Goal: Information Seeking & Learning: Find specific fact

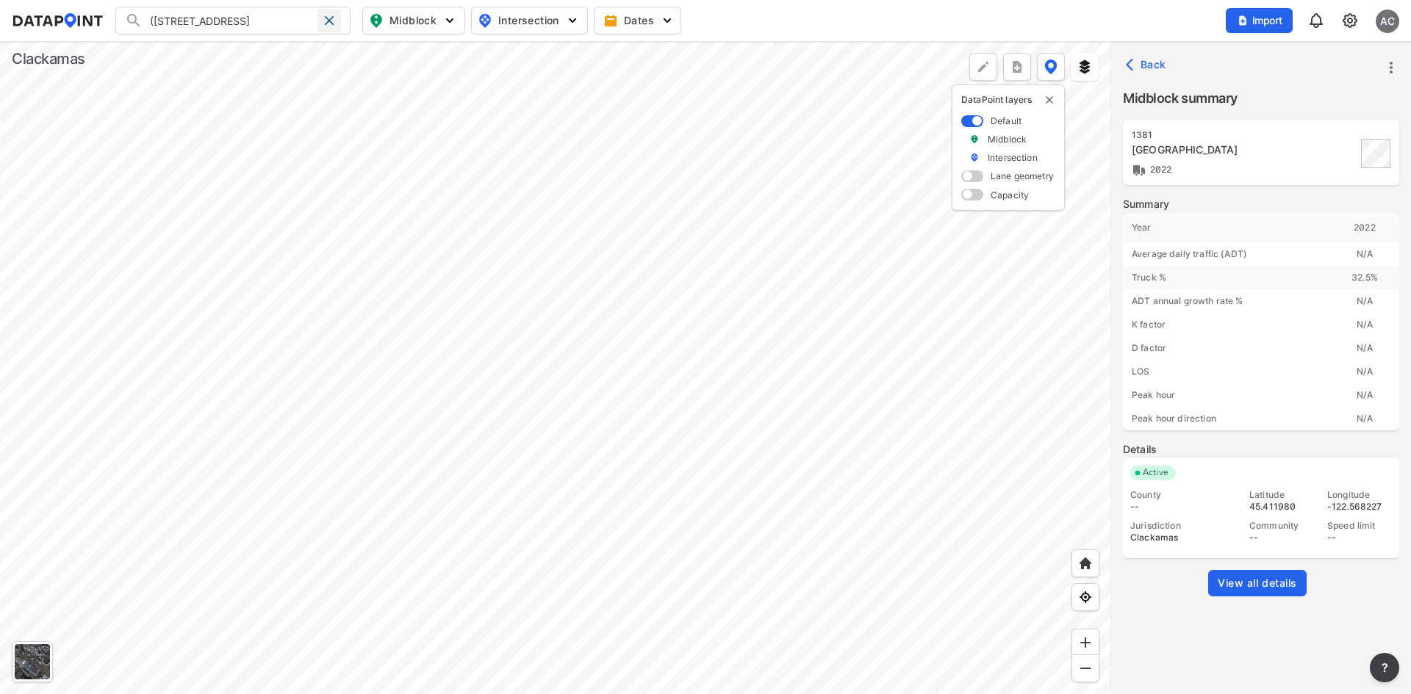
click at [326, 22] on span at bounding box center [329, 21] width 12 height 12
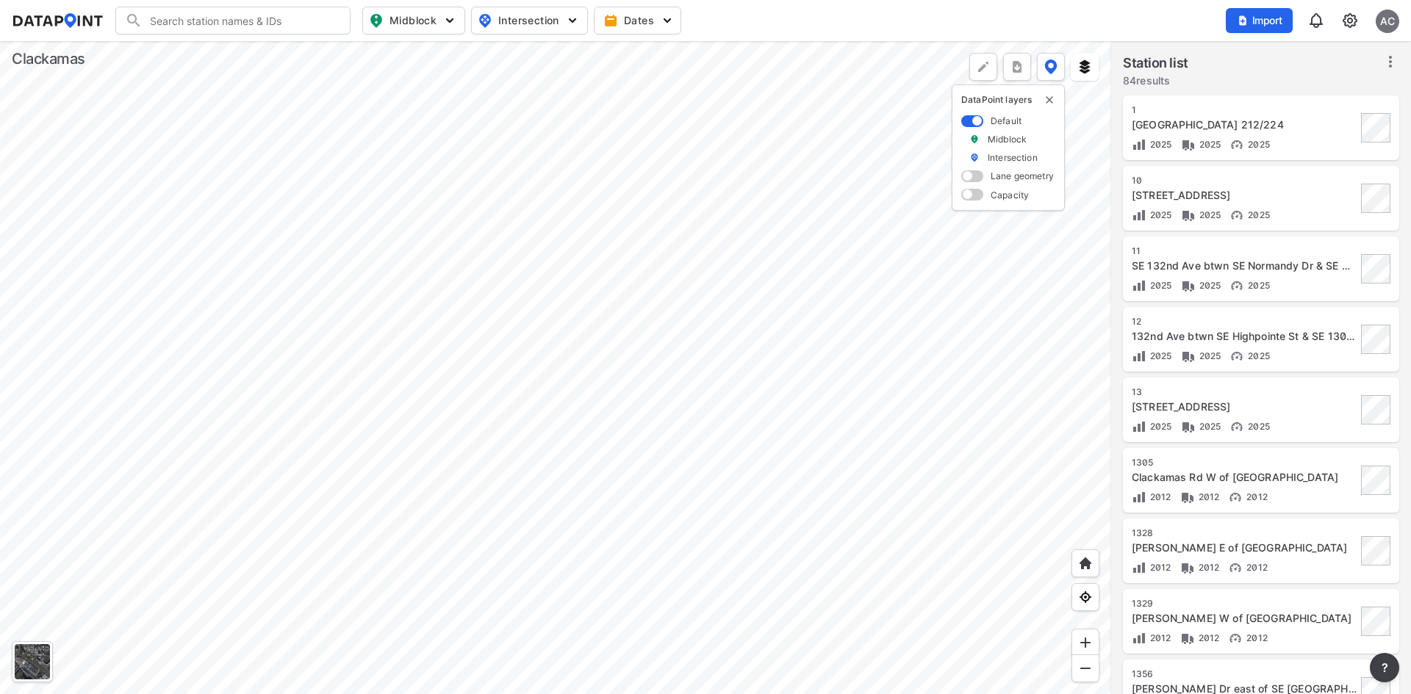
click at [278, 26] on input "Search" at bounding box center [242, 21] width 198 height 24
click at [1276, 123] on div "[GEOGRAPHIC_DATA] 212/224" at bounding box center [1244, 125] width 225 height 15
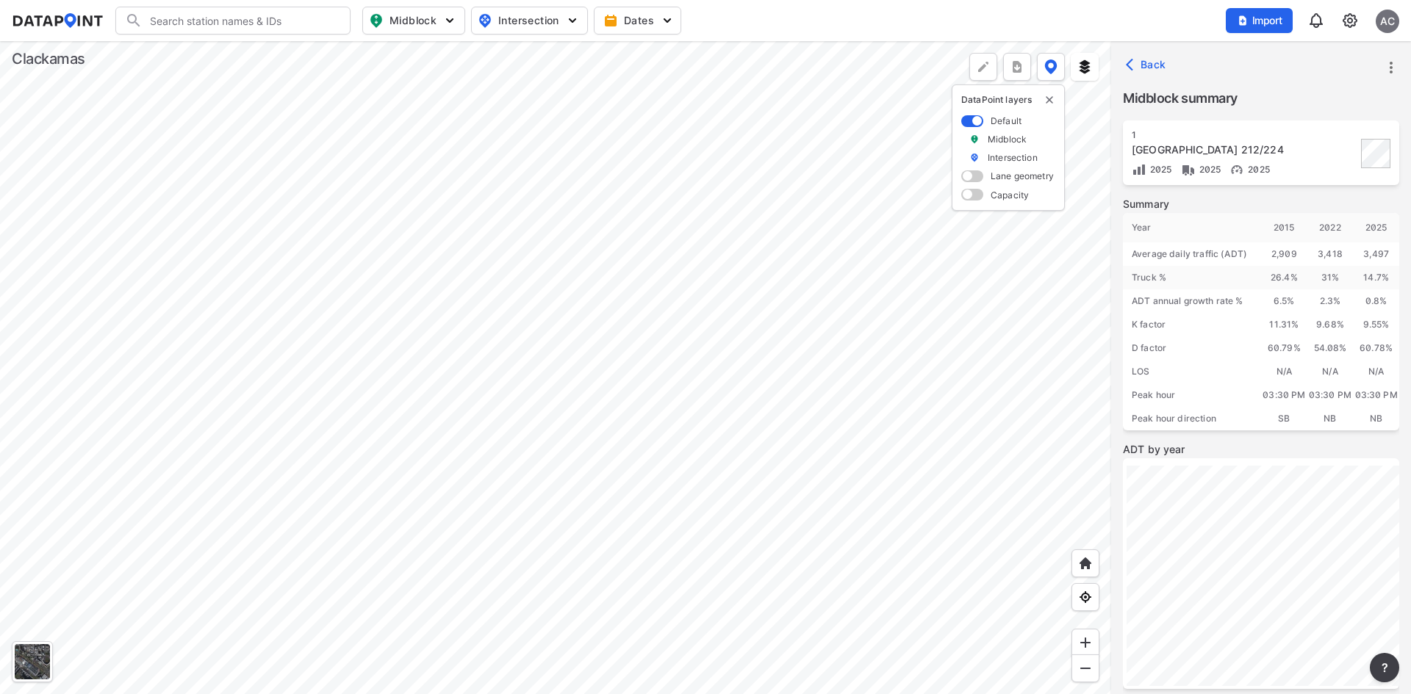
scroll to position [180, 0]
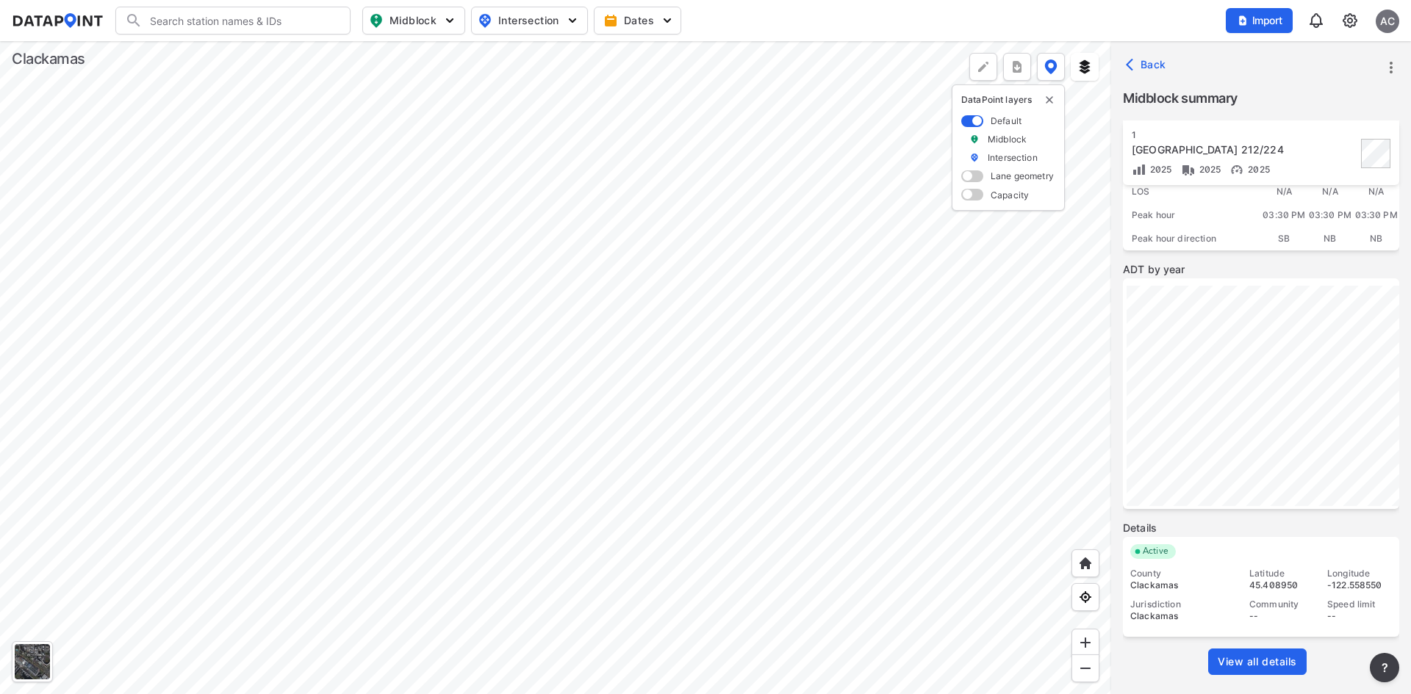
click at [1272, 664] on span "View all details" at bounding box center [1256, 662] width 79 height 15
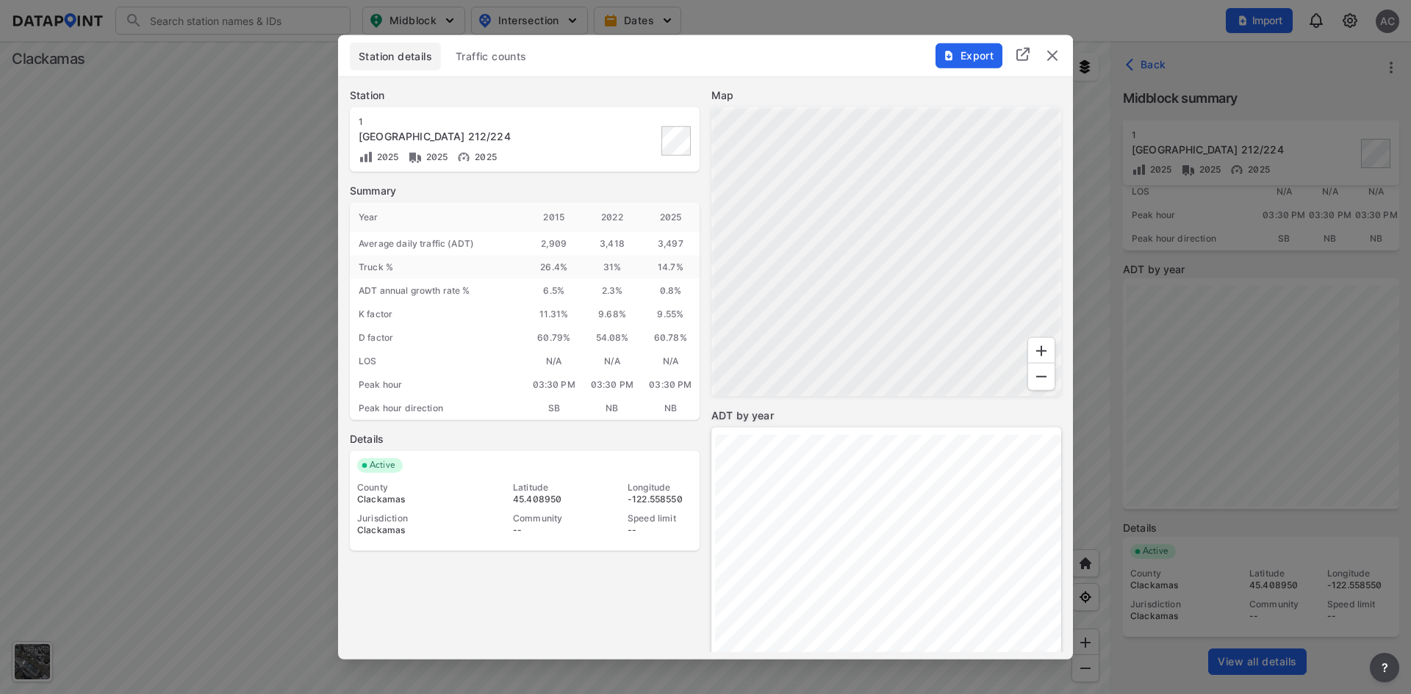
click at [466, 57] on span "Traffic counts" at bounding box center [491, 55] width 71 height 15
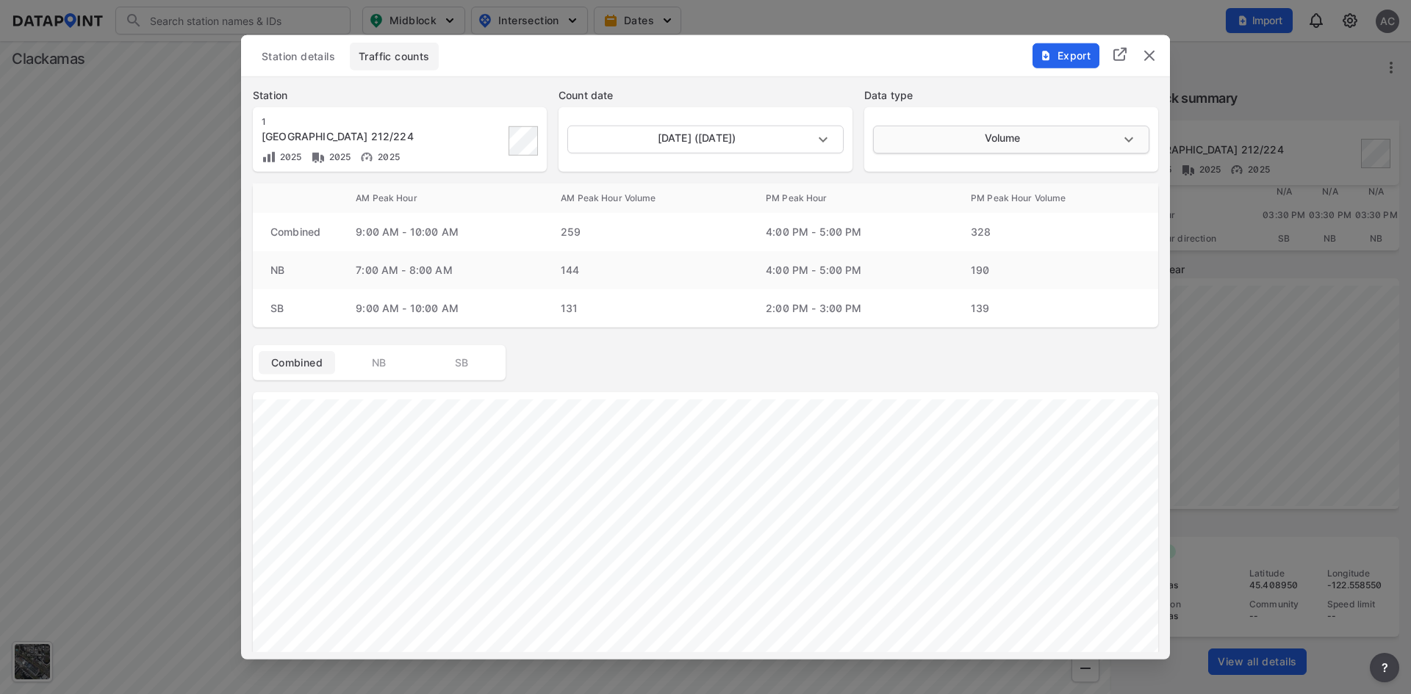
click at [1114, 138] on body "Search Please enter a search term. Midblock Intersection Dates Import AC Import…" at bounding box center [705, 347] width 1411 height 694
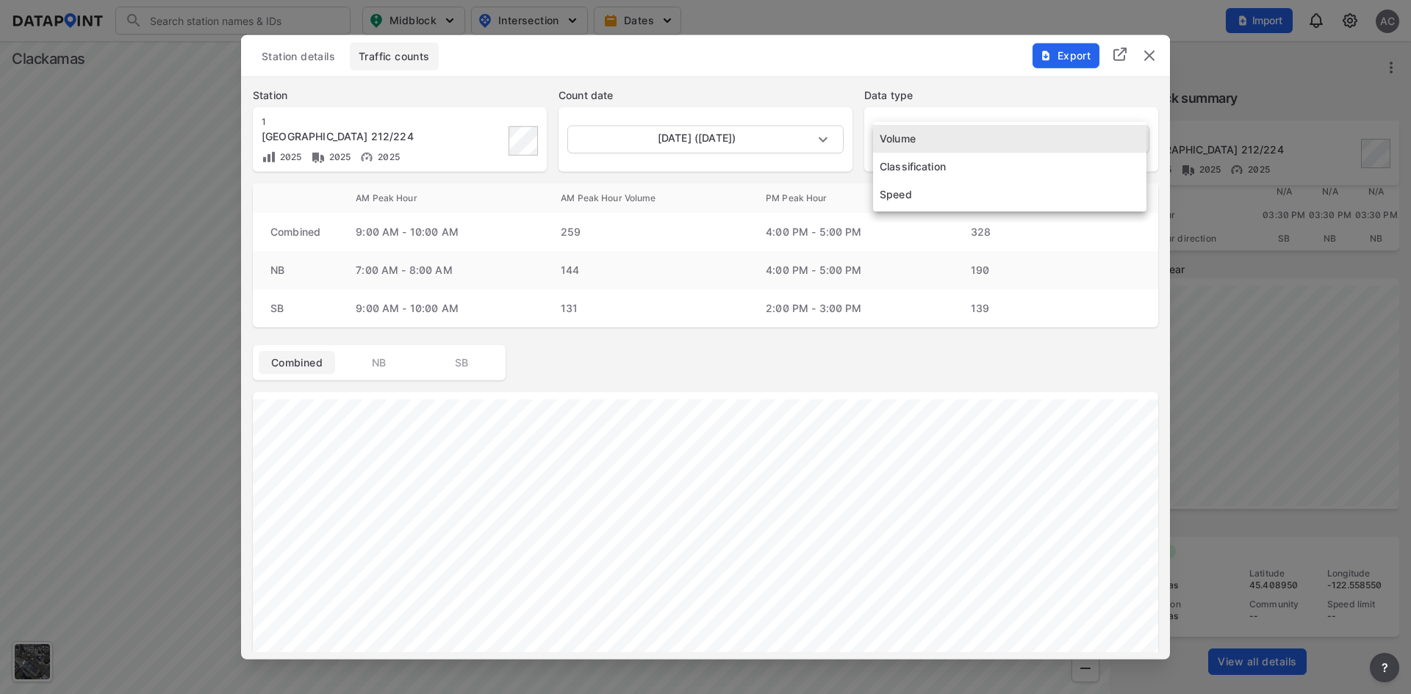
click at [943, 168] on li "Classification" at bounding box center [1009, 167] width 273 height 28
type input "Classification"
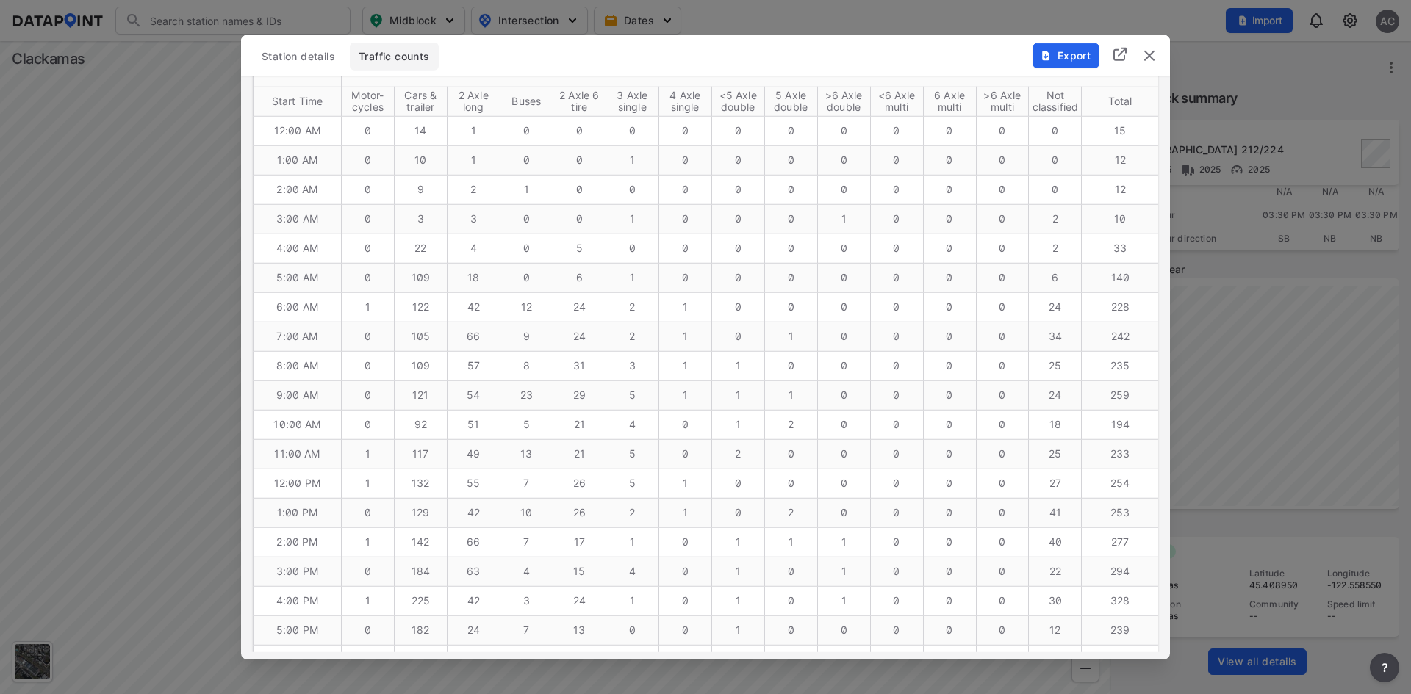
scroll to position [661, 0]
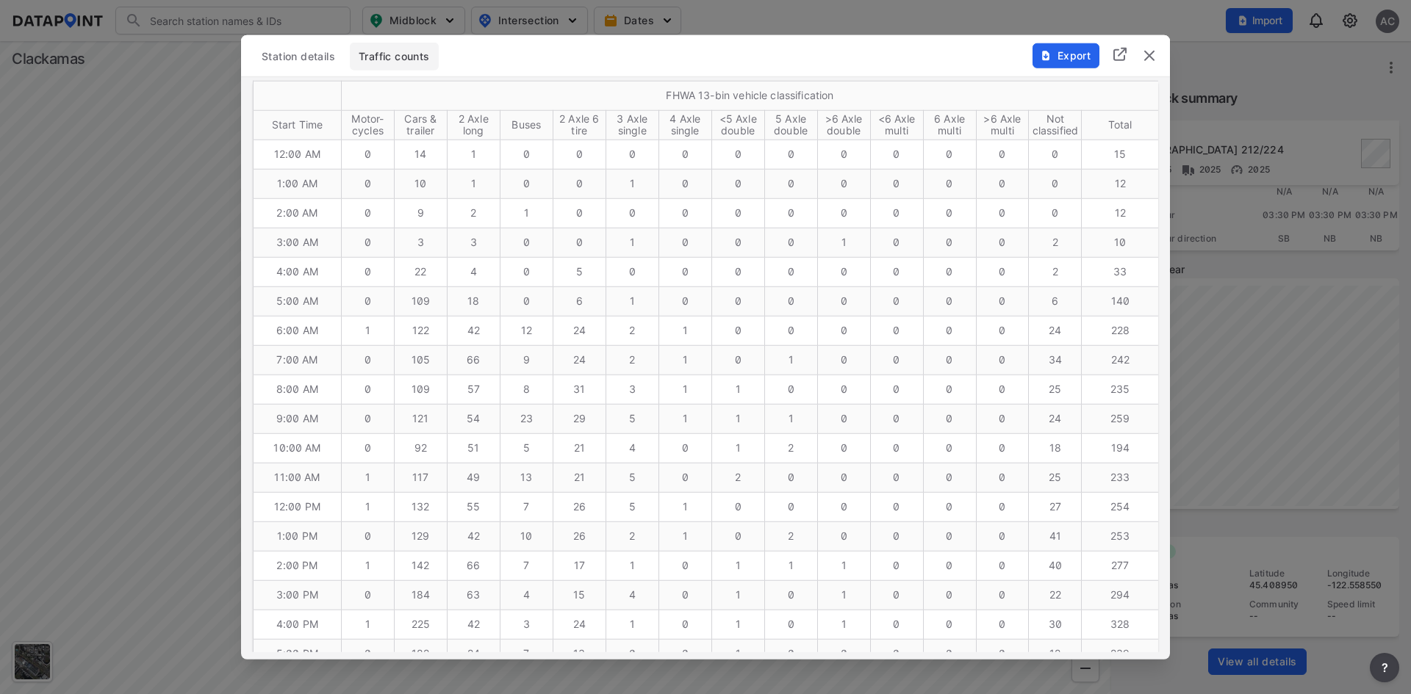
click at [1054, 240] on td "2" at bounding box center [1055, 242] width 53 height 29
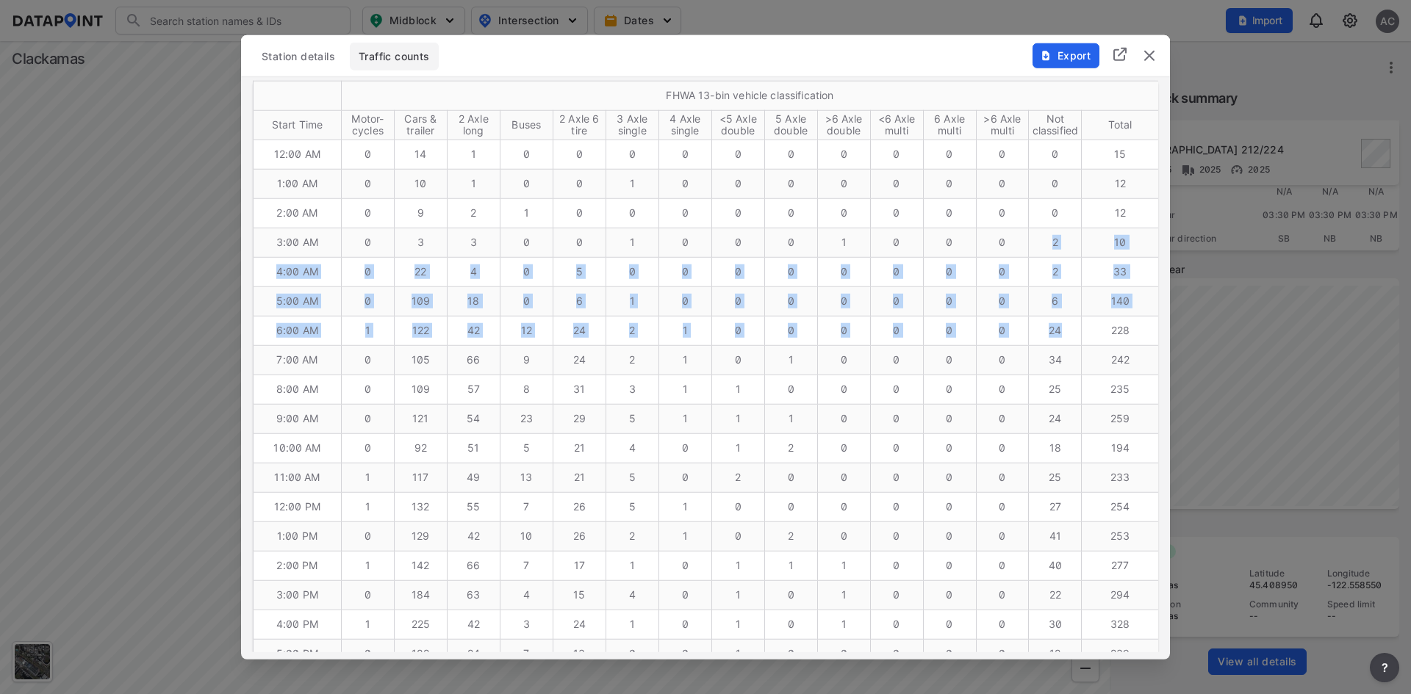
drag, startPoint x: 1054, startPoint y: 240, endPoint x: 1076, endPoint y: 331, distance: 93.6
click at [1076, 331] on tbody "12:00 AM 0 14 1 0 0 0 0 0 0 0 0 0 0 0 15 1:00 AM 0 10 1 0 0 1 0 0 0 0 0 0 0 0 1…" at bounding box center [705, 522] width 905 height 764
click at [1072, 289] on td "6" at bounding box center [1055, 301] width 53 height 29
click at [1071, 288] on td "6" at bounding box center [1055, 301] width 53 height 29
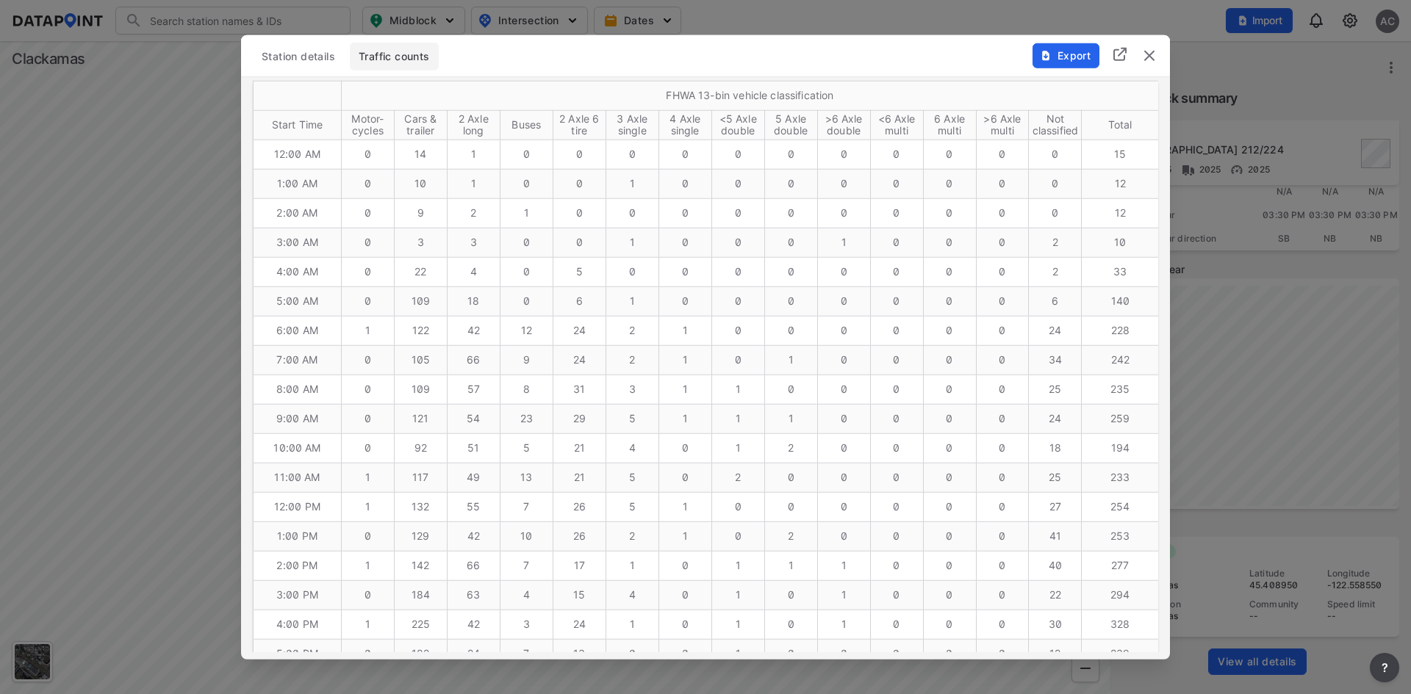
click at [1062, 169] on td "0" at bounding box center [1055, 183] width 53 height 29
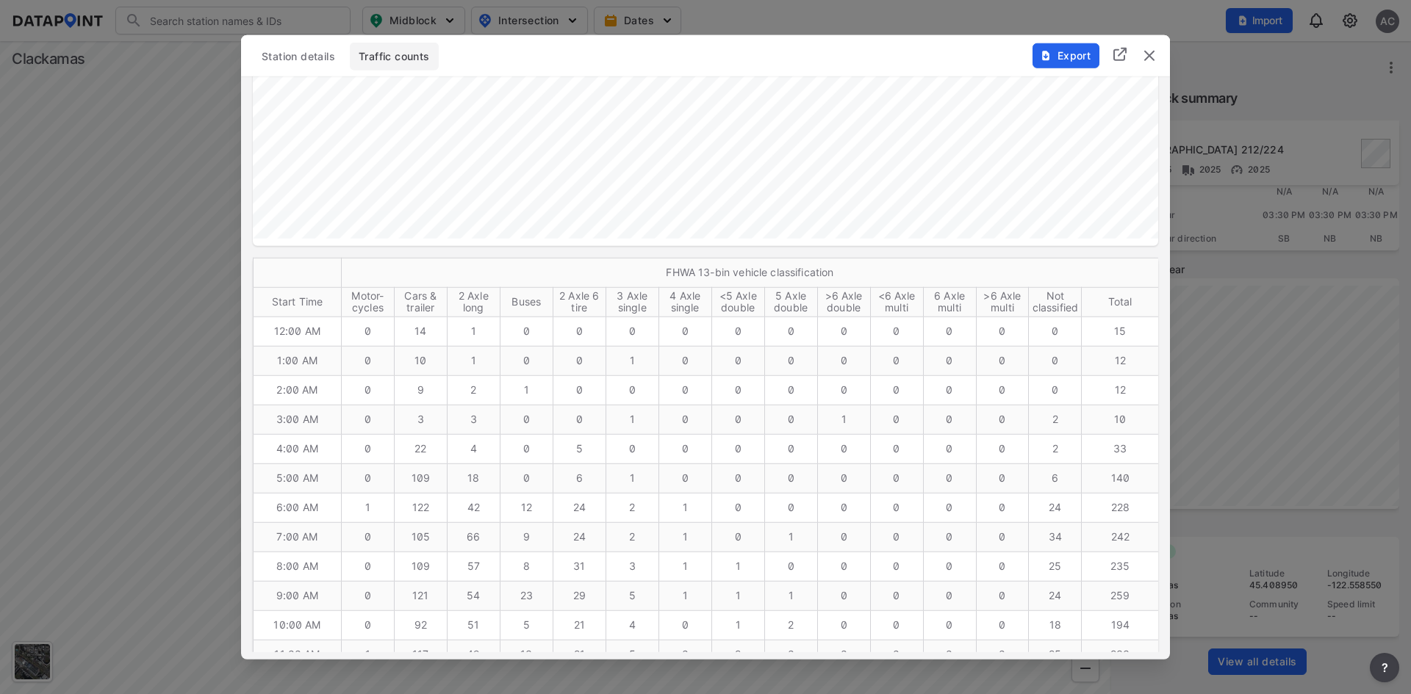
scroll to position [0, 0]
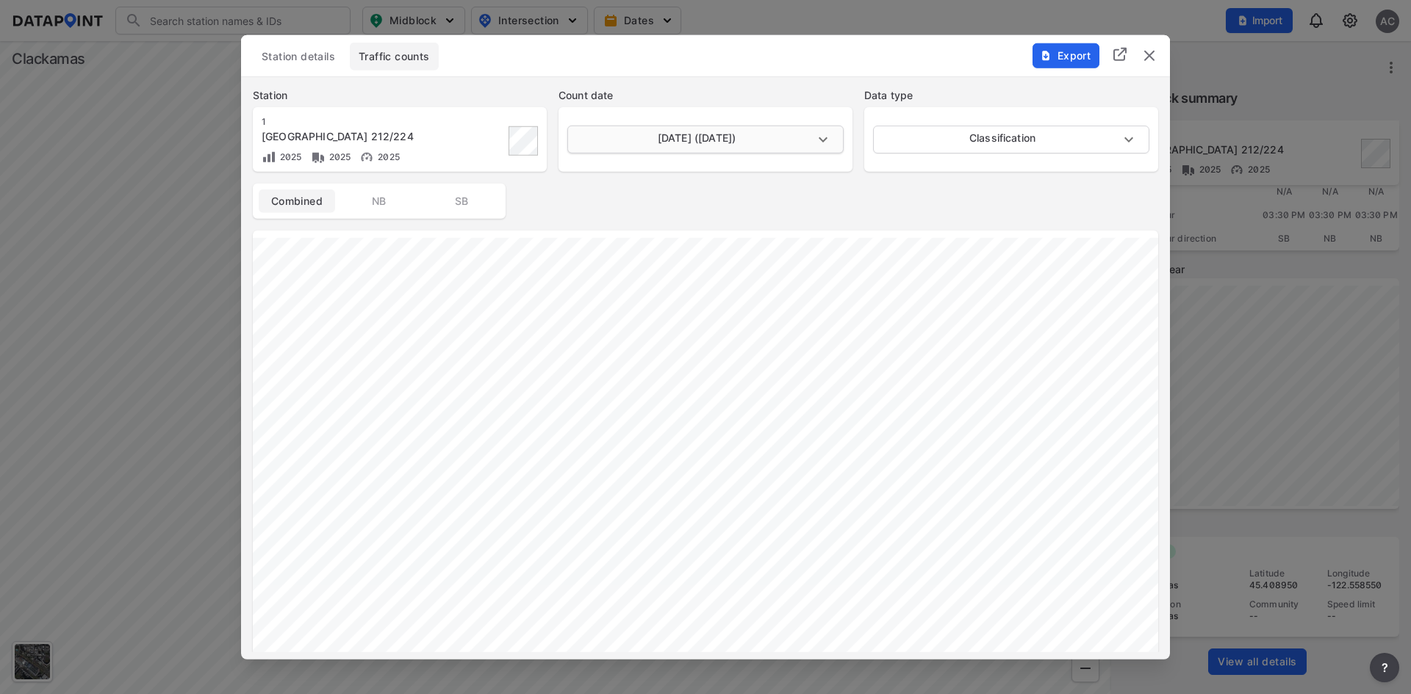
click at [813, 140] on body "Search Please enter a search term. Midblock Intersection Dates Import AC Import…" at bounding box center [705, 347] width 1411 height 694
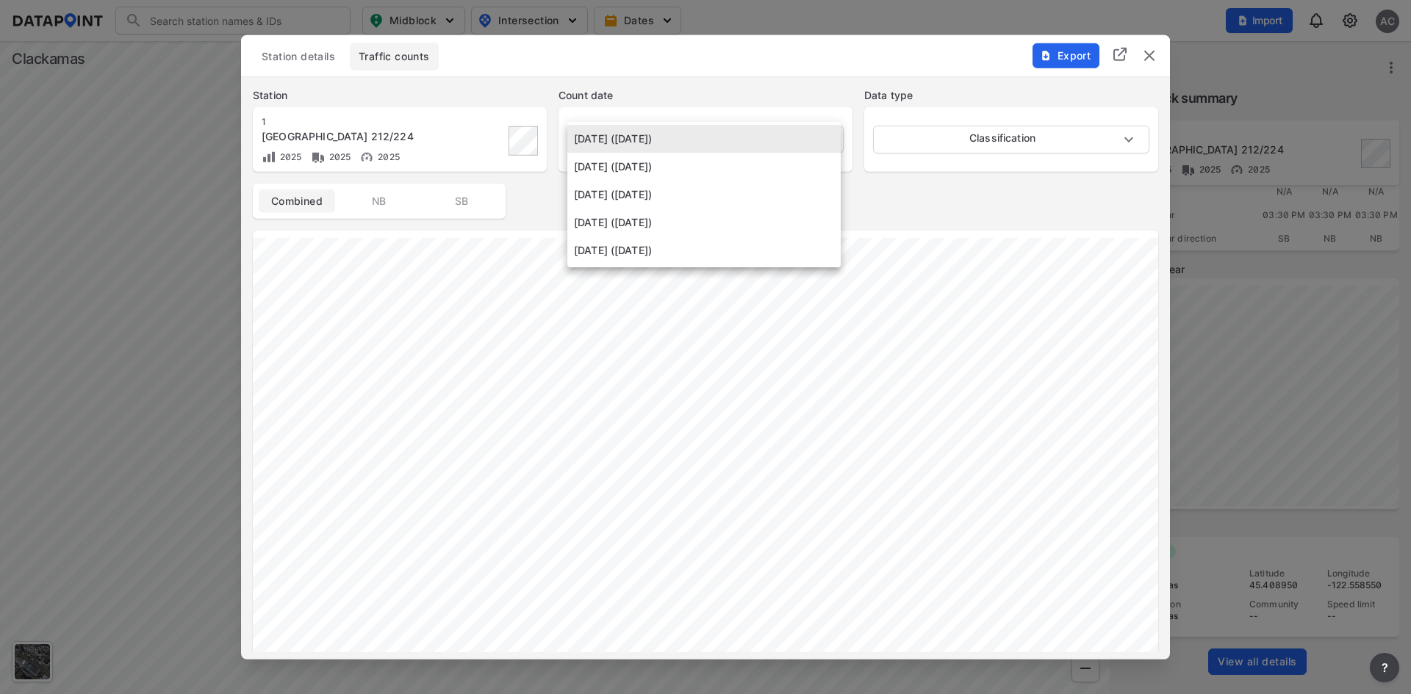
click at [787, 163] on li "[DATE] ([DATE])" at bounding box center [703, 167] width 273 height 28
type input "[DATE]"
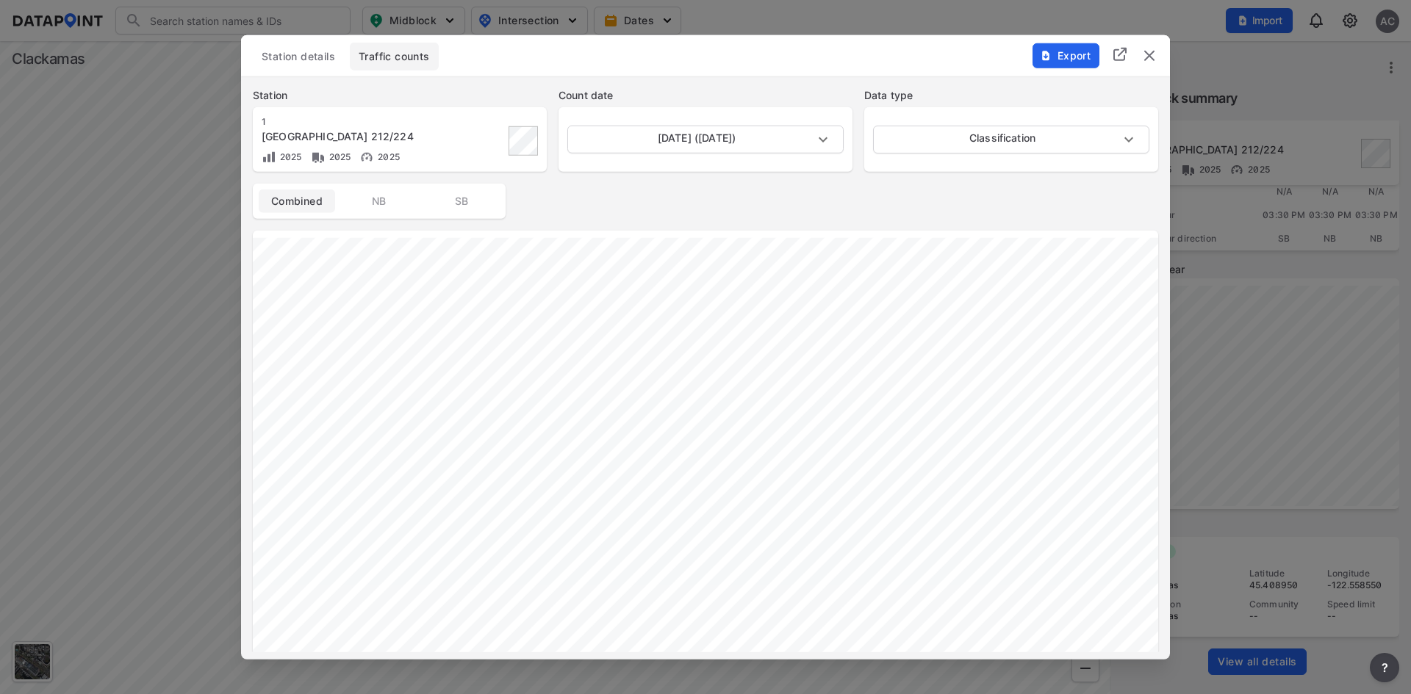
click at [774, 162] on li "[DATE] ([DATE])" at bounding box center [670, 154] width 206 height 15
click at [796, 133] on body "Search Please enter a search term. Midblock Intersection Dates Import AC Import…" at bounding box center [705, 347] width 1411 height 694
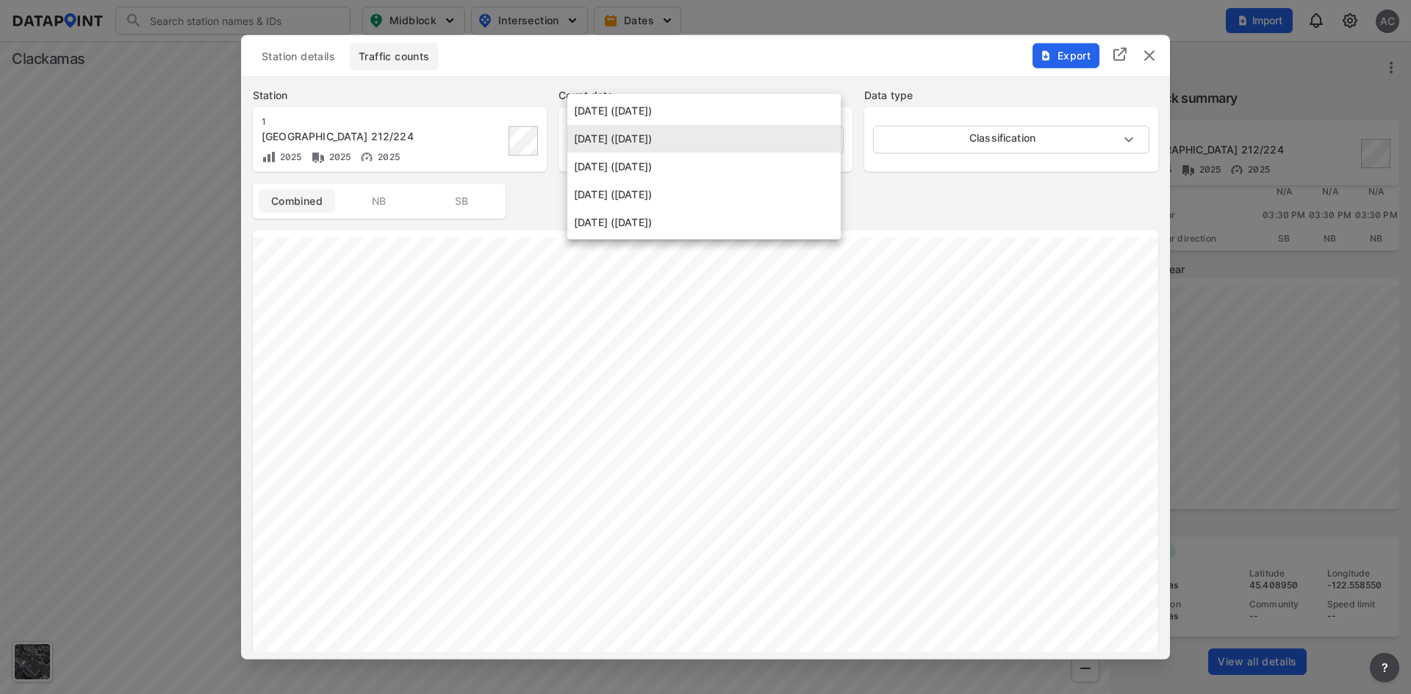
click at [958, 196] on div at bounding box center [705, 347] width 1411 height 694
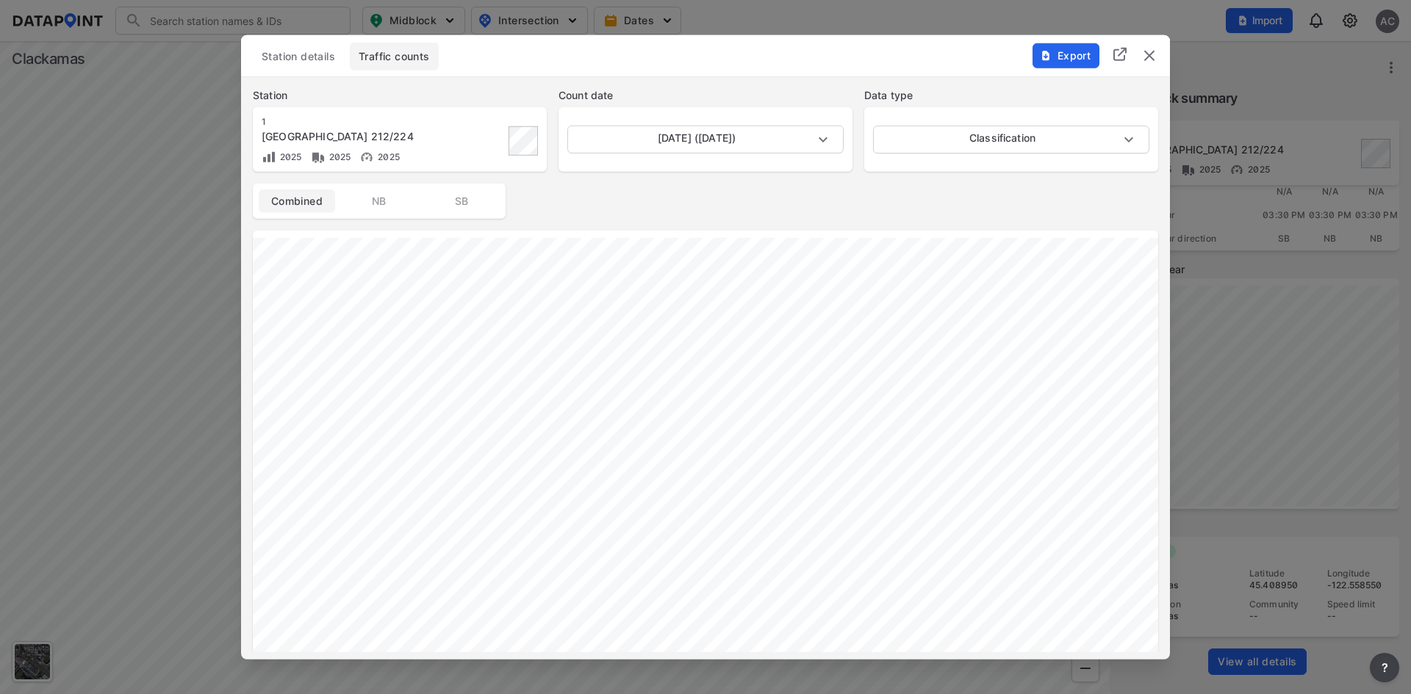
drag, startPoint x: 1154, startPoint y: 62, endPoint x: 1126, endPoint y: 55, distance: 28.7
click at [1154, 62] on img "delete" at bounding box center [1149, 55] width 18 height 18
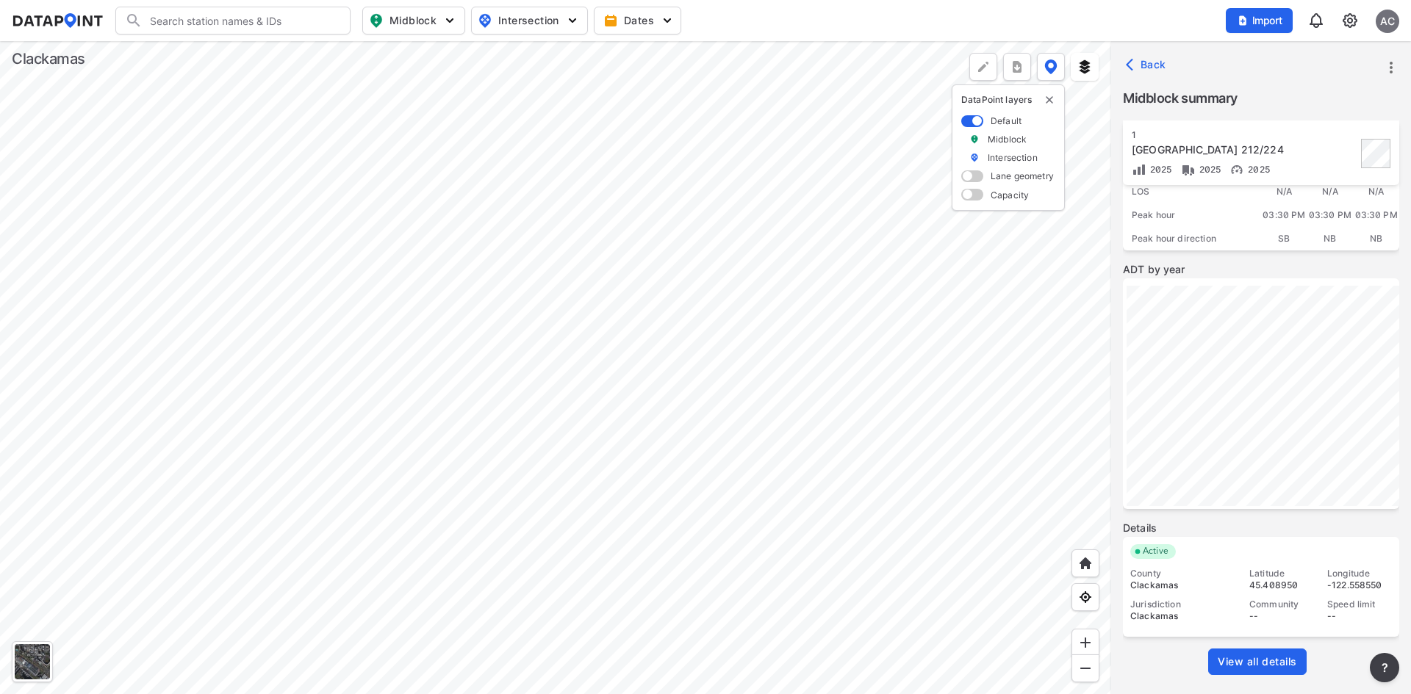
click at [240, 17] on input "Search" at bounding box center [242, 21] width 198 height 24
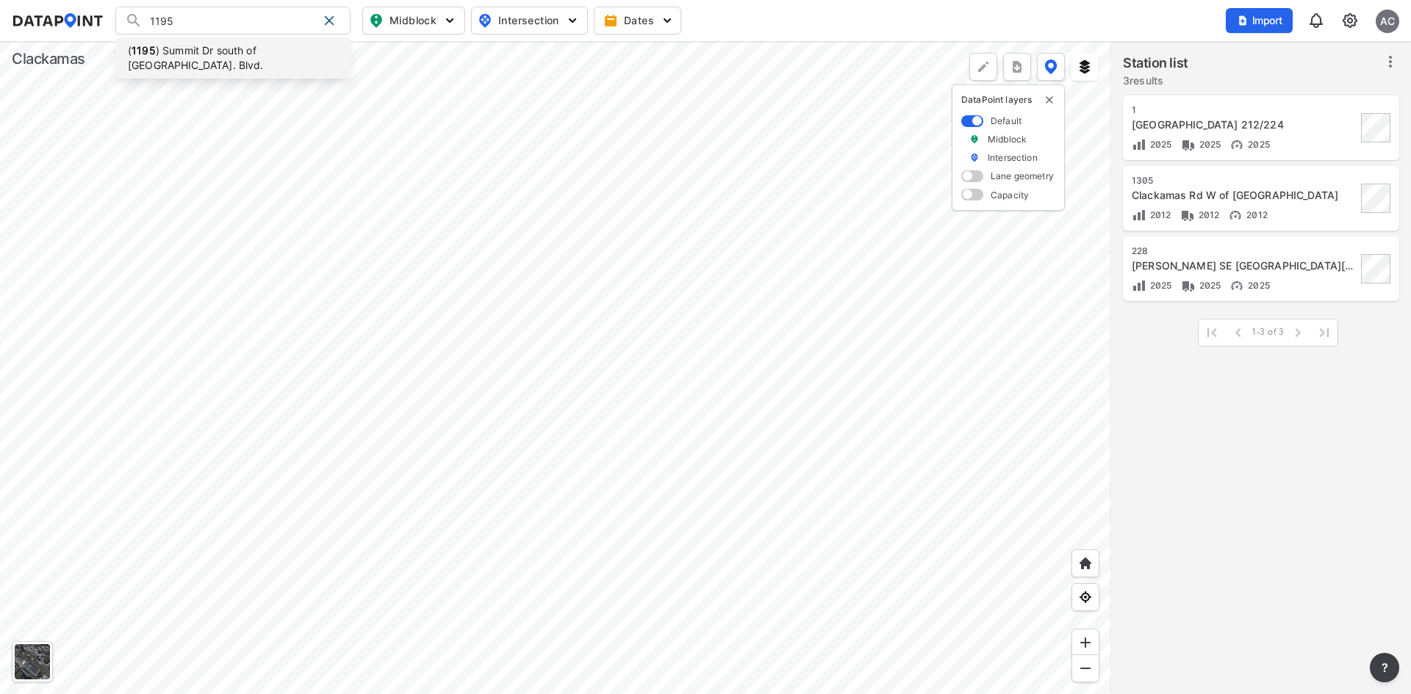
click at [206, 45] on li "( 1195 ) Summit Dr south of Iron Mtn. Blvd." at bounding box center [233, 57] width 235 height 41
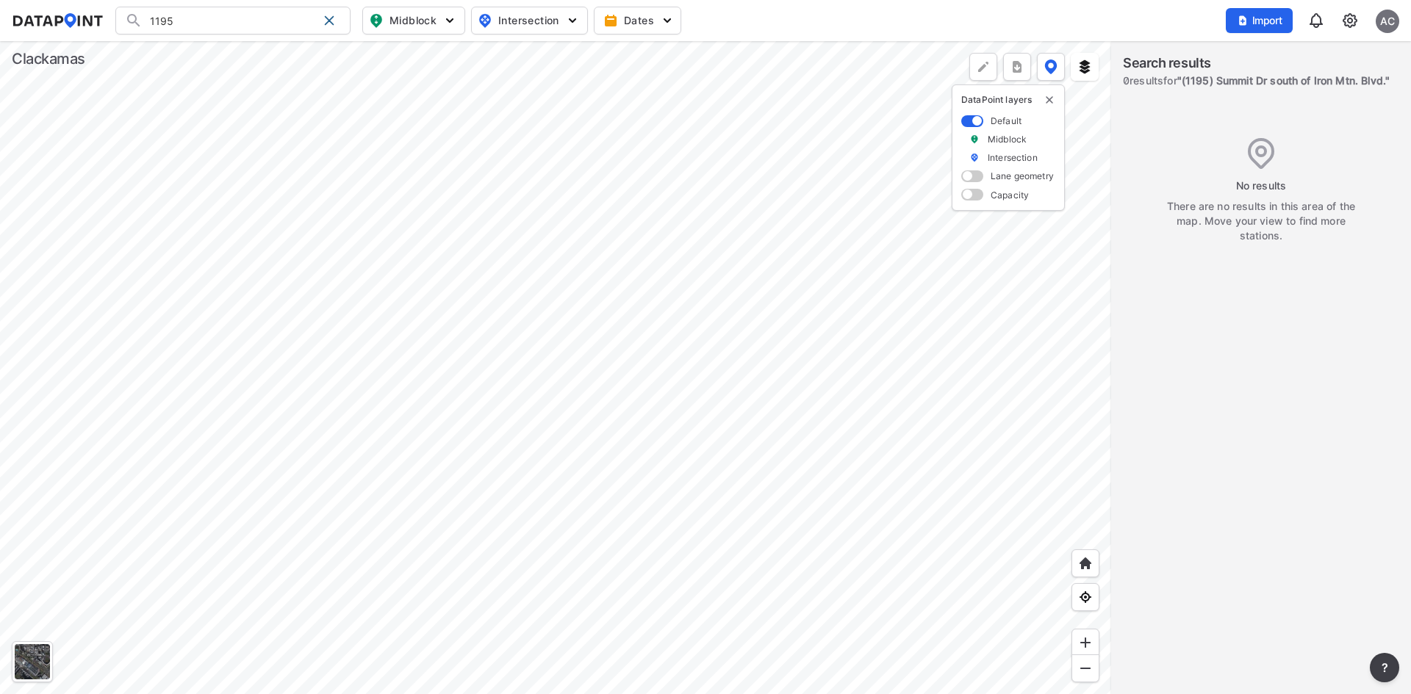
type input "(1195) Summit Dr south of Iron Mtn. Blvd."
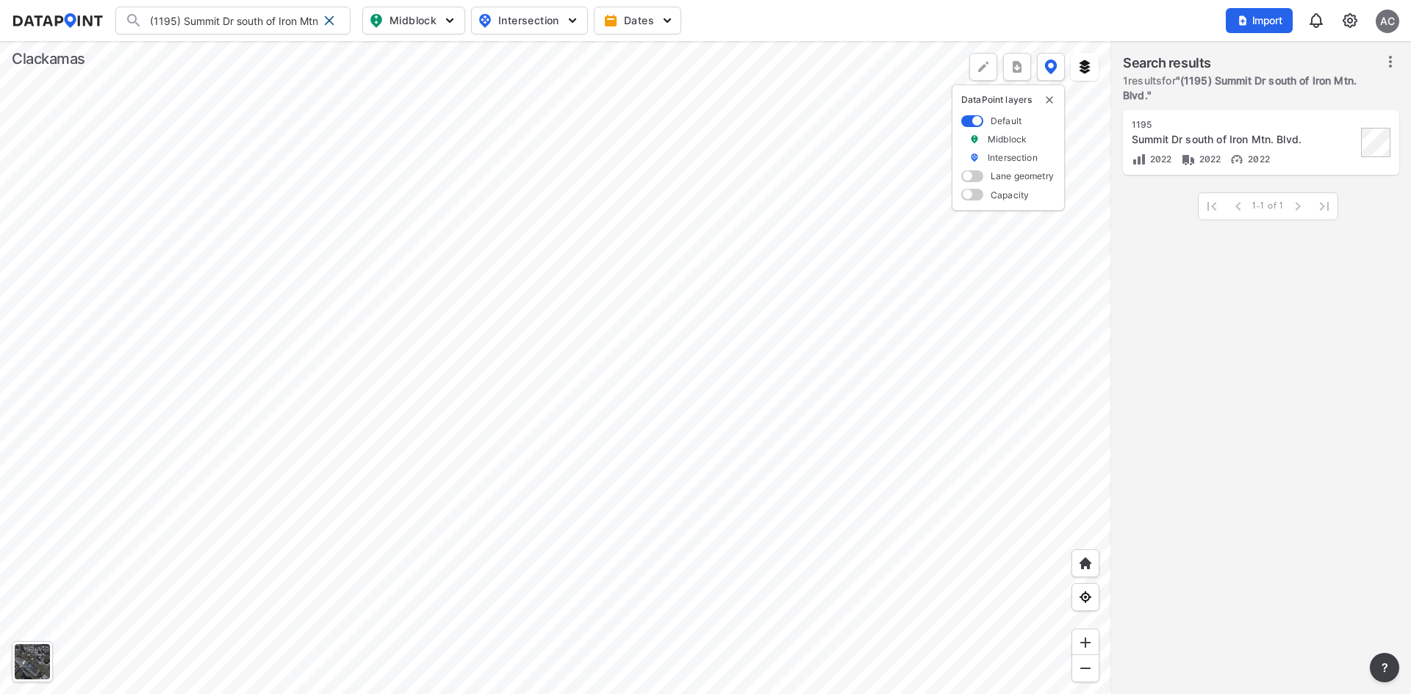
click at [1243, 151] on div "1195 Summit Dr south of Iron Mtn. Blvd. 2022 2022 2022" at bounding box center [1244, 143] width 225 height 48
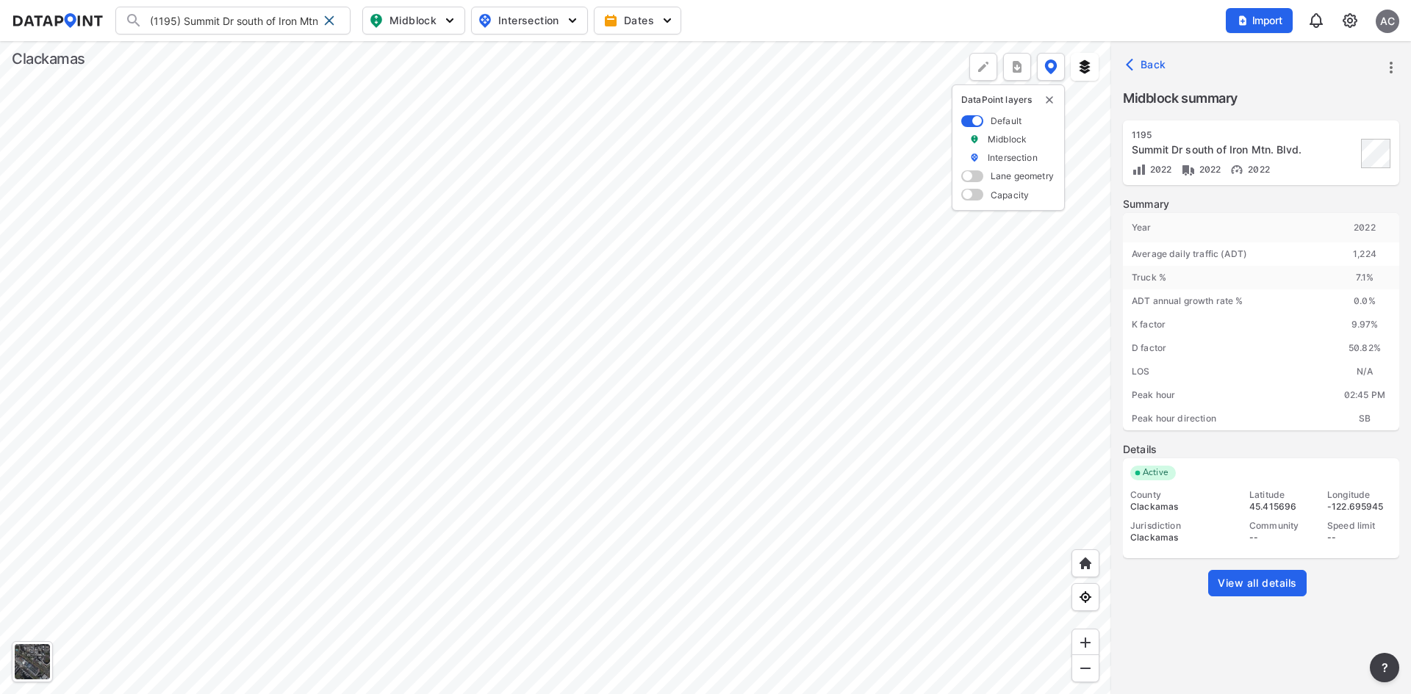
click at [1273, 576] on span "View all details" at bounding box center [1256, 583] width 79 height 15
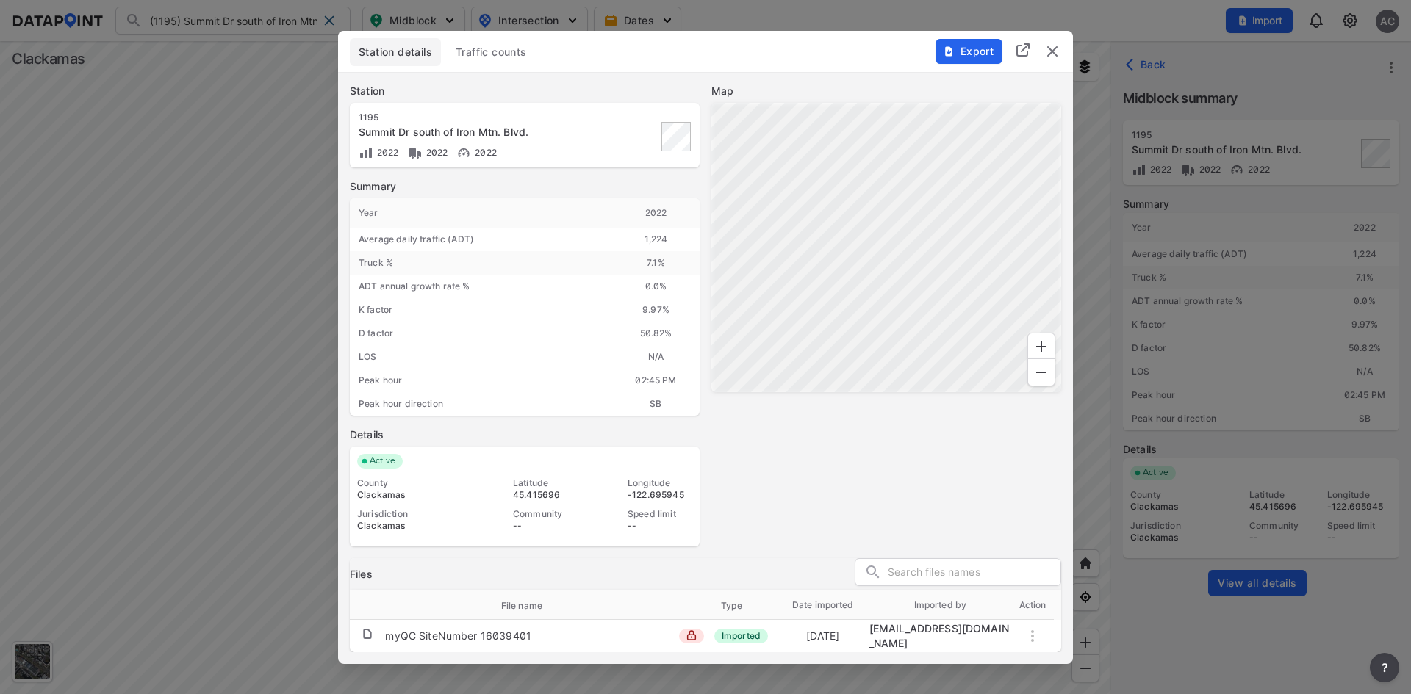
click at [519, 35] on div "Station details Traffic counts Export" at bounding box center [705, 51] width 735 height 41
click at [519, 48] on span "Traffic counts" at bounding box center [491, 52] width 71 height 15
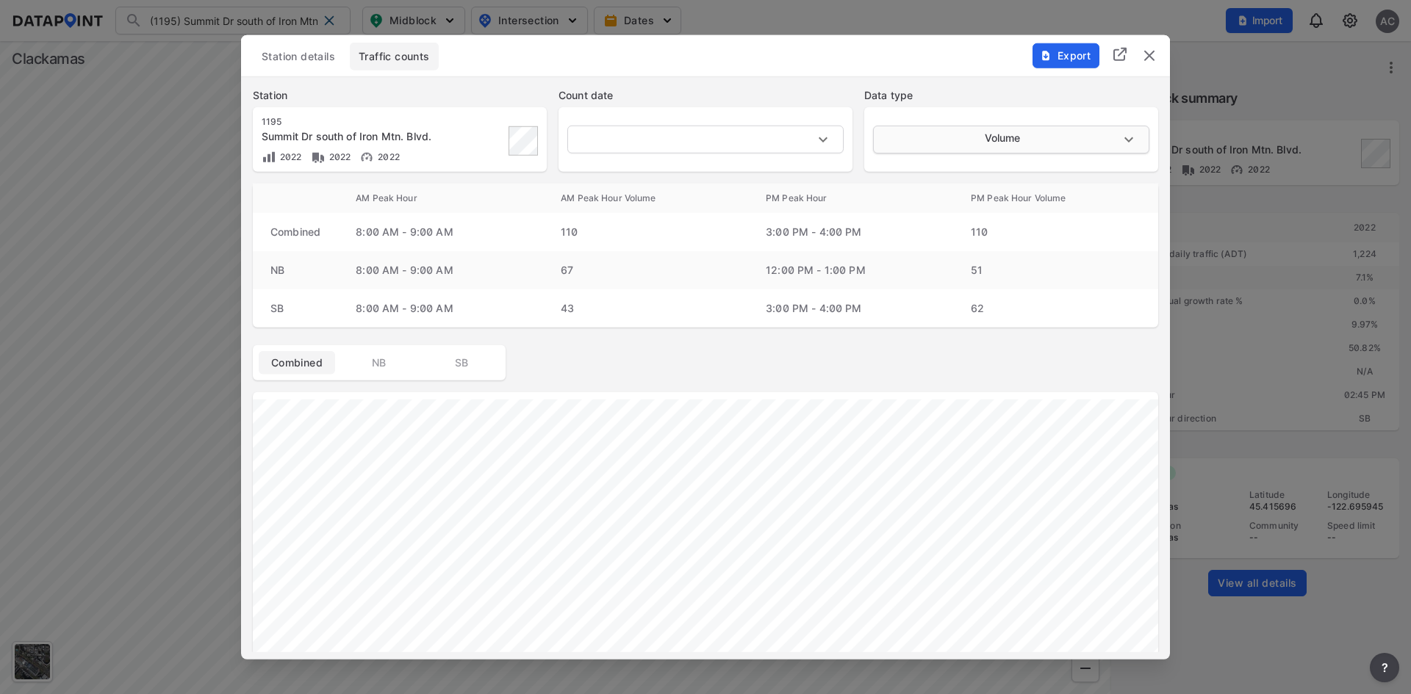
click at [997, 135] on body "(1195) Summit Dr south of Iron Mtn. Blvd. (1195) Summit Dr south of [GEOGRAPHIC…" at bounding box center [705, 347] width 1411 height 694
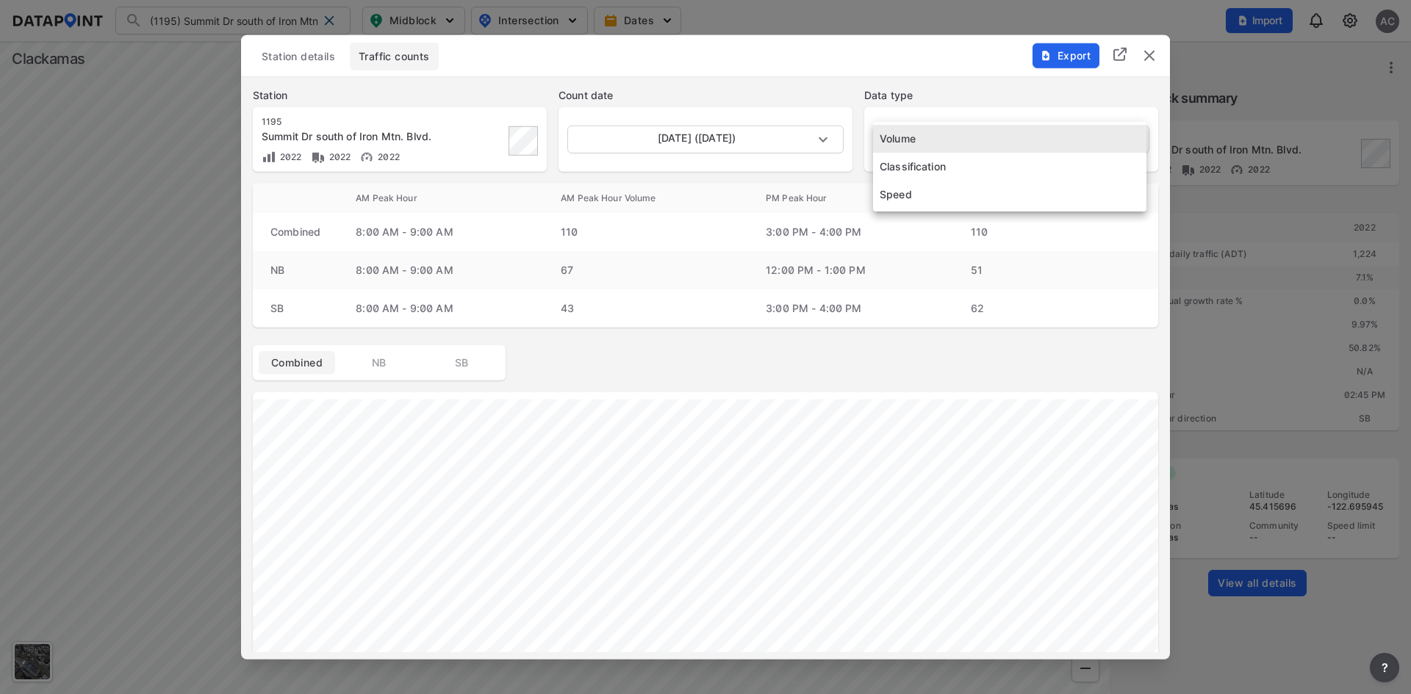
click at [981, 168] on li "Classification" at bounding box center [1009, 167] width 273 height 28
type input "Classification"
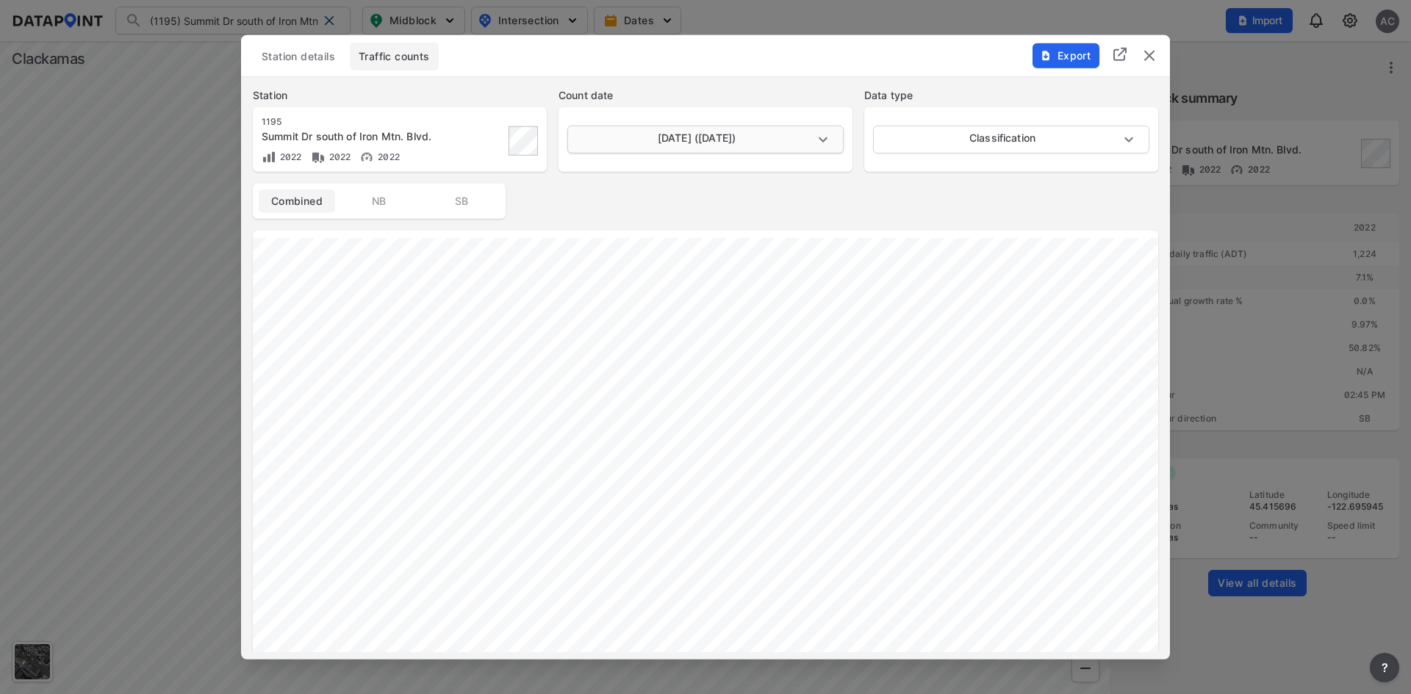
click at [773, 141] on body "(1195) Summit Dr south of Iron Mtn. Blvd. (1195) Summit Dr south of [GEOGRAPHIC…" at bounding box center [705, 347] width 1411 height 694
click at [806, 198] on div at bounding box center [705, 347] width 1411 height 694
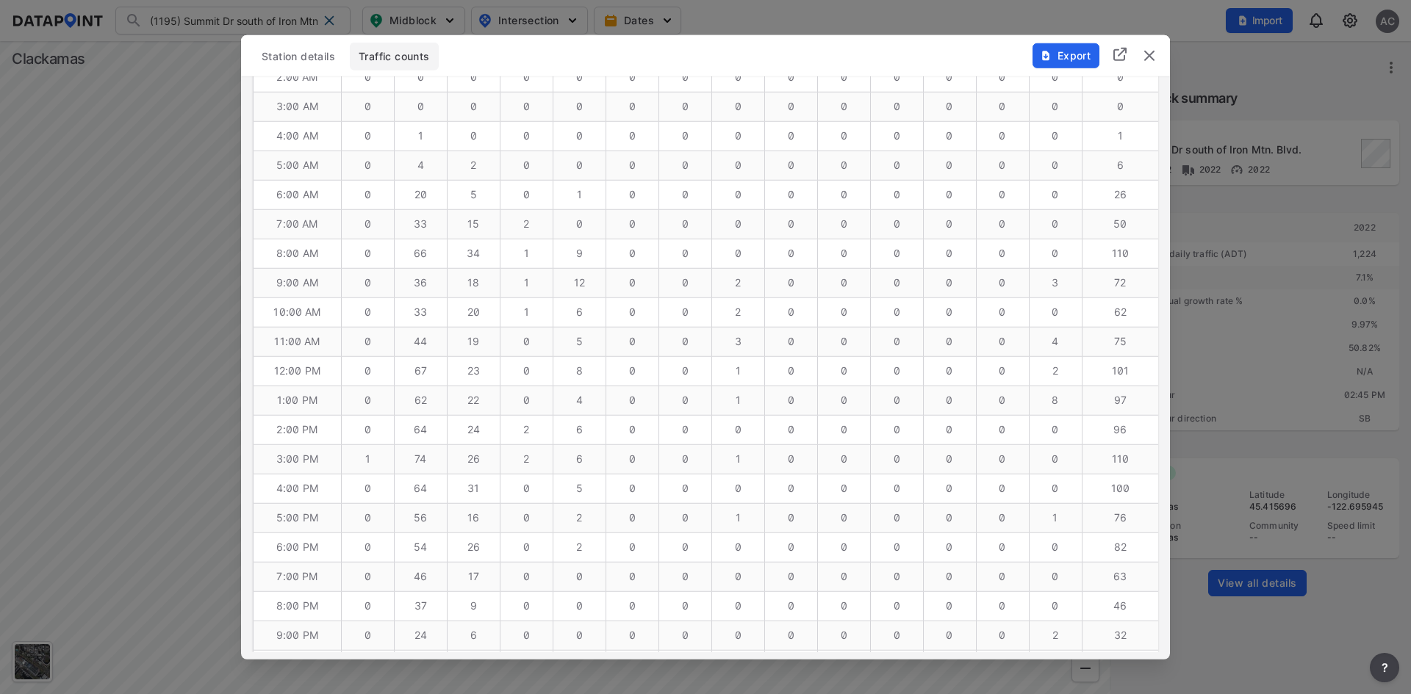
scroll to position [925, 0]
click at [1068, 595] on td "20" at bounding box center [1055, 595] width 53 height 29
drag, startPoint x: 1067, startPoint y: 595, endPoint x: 1049, endPoint y: 597, distance: 17.8
click at [1049, 597] on td "20" at bounding box center [1055, 595] width 53 height 29
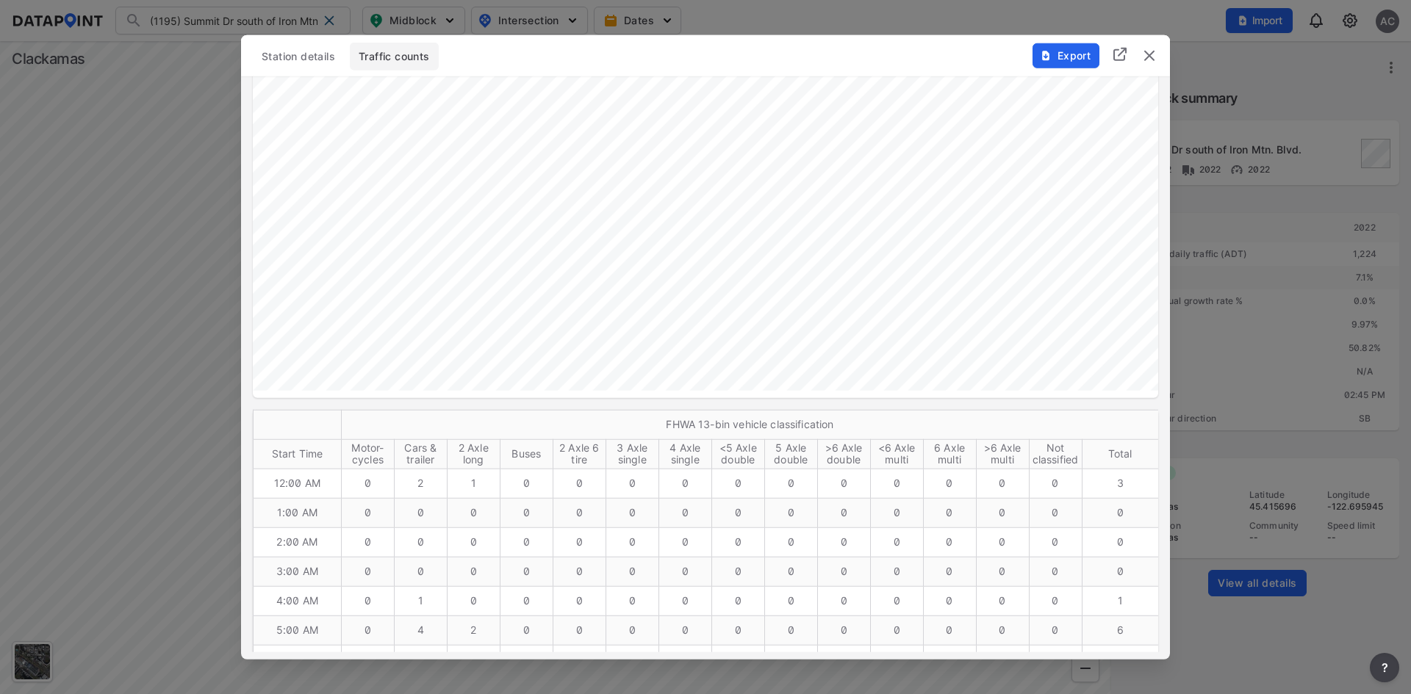
scroll to position [117, 0]
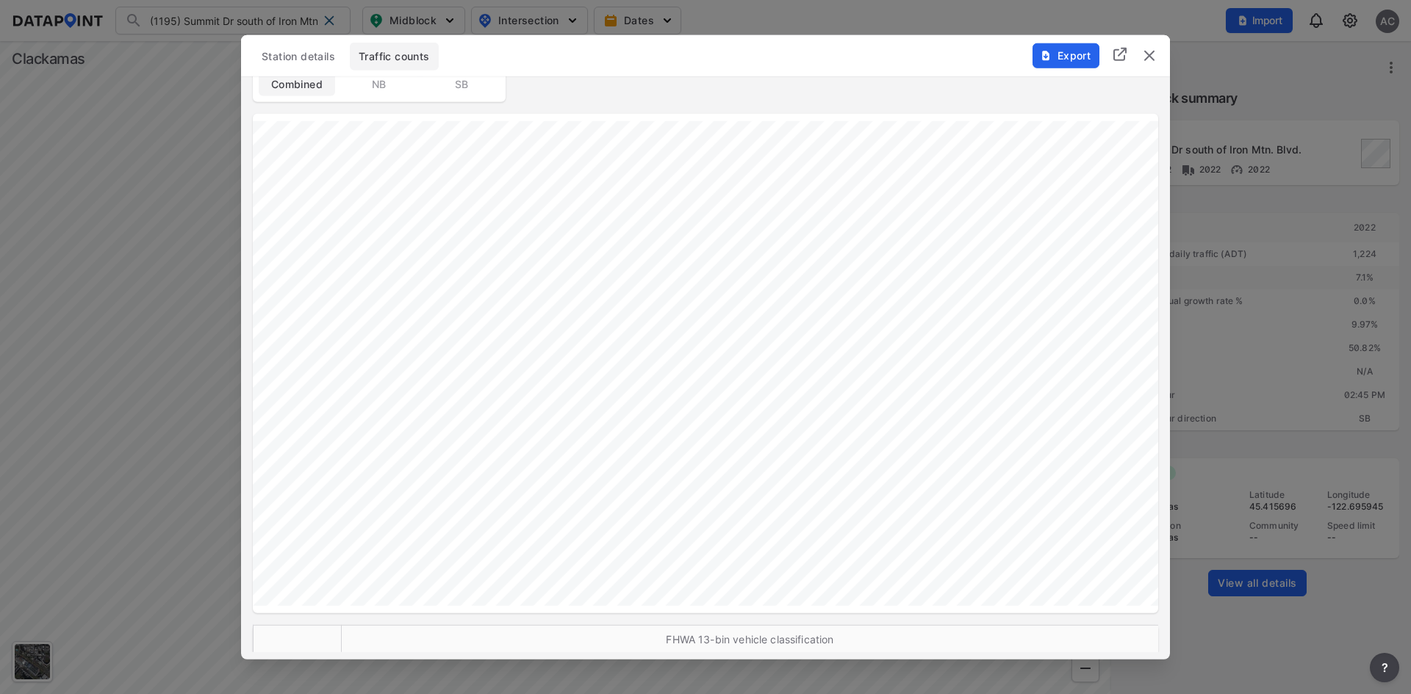
click at [376, 86] on span "NB" at bounding box center [379, 83] width 59 height 15
click at [456, 199] on span "SB" at bounding box center [461, 200] width 59 height 15
click at [306, 204] on span "Combined" at bounding box center [296, 200] width 59 height 15
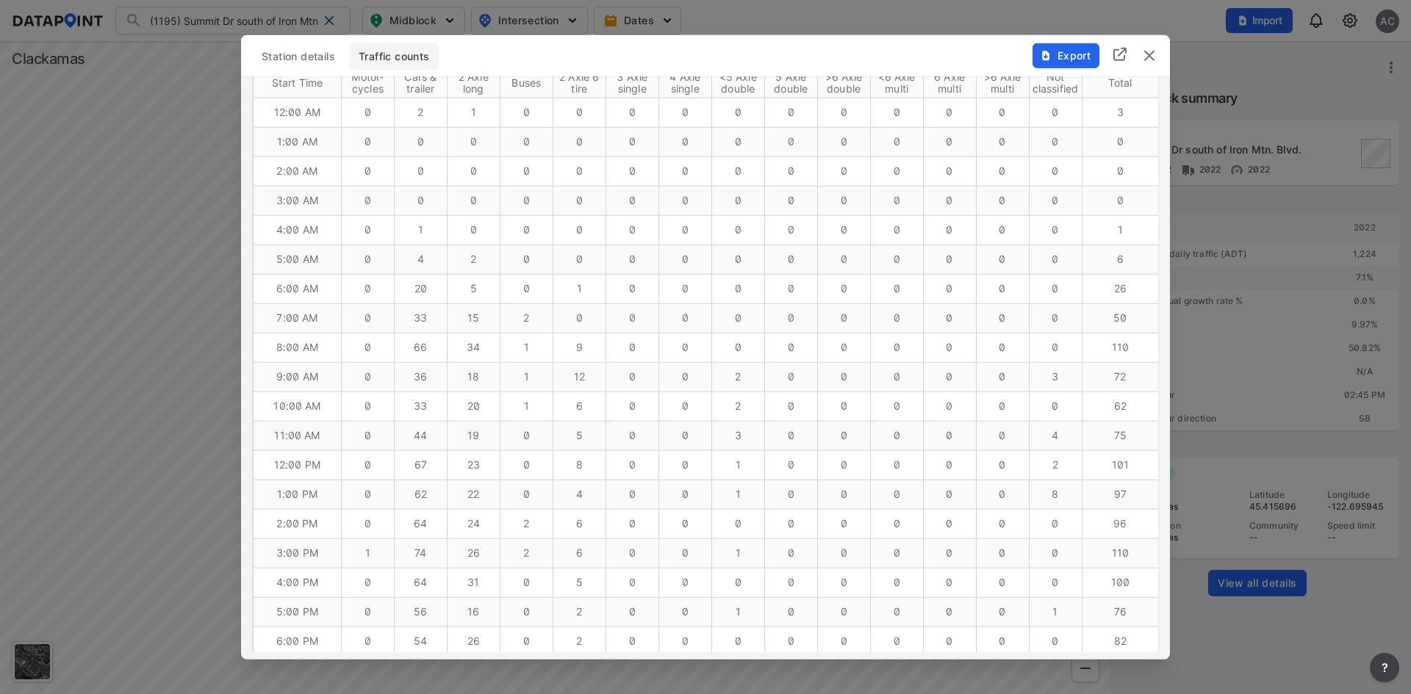
scroll to position [411, 0]
